Goal: Task Accomplishment & Management: Manage account settings

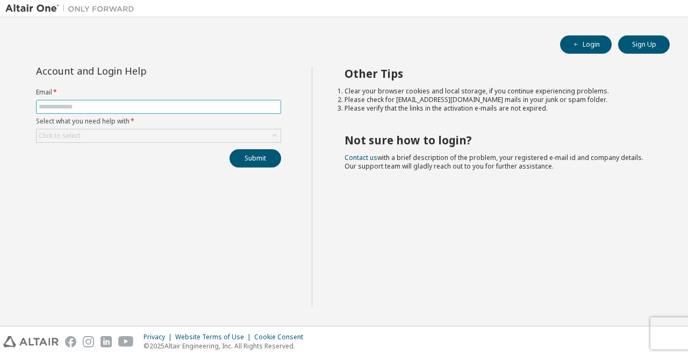
click at [80, 103] on input "text" at bounding box center [159, 107] width 240 height 9
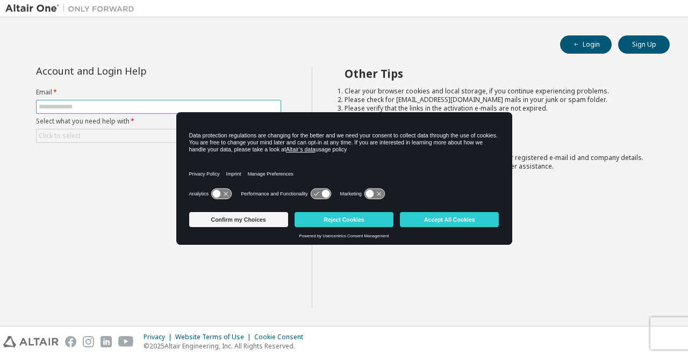
click at [84, 108] on input "text" at bounding box center [159, 107] width 240 height 9
type input "**********"
click at [92, 135] on div "Click to select" at bounding box center [159, 135] width 244 height 13
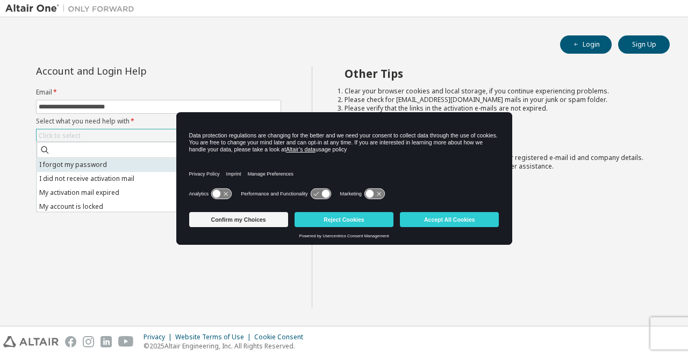
click at [80, 163] on li "I forgot my password" at bounding box center [158, 165] width 242 height 14
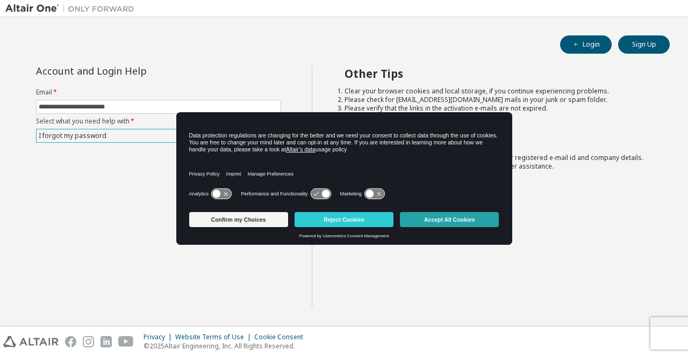
click at [427, 219] on button "Accept All Cookies" at bounding box center [449, 219] width 99 height 15
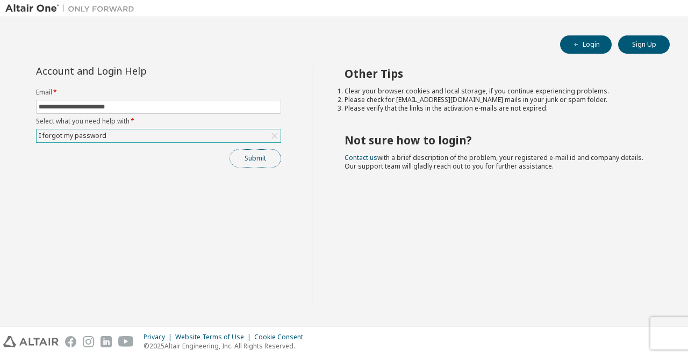
click at [258, 162] on button "Submit" at bounding box center [255, 158] width 52 height 18
